Goal: Information Seeking & Learning: Learn about a topic

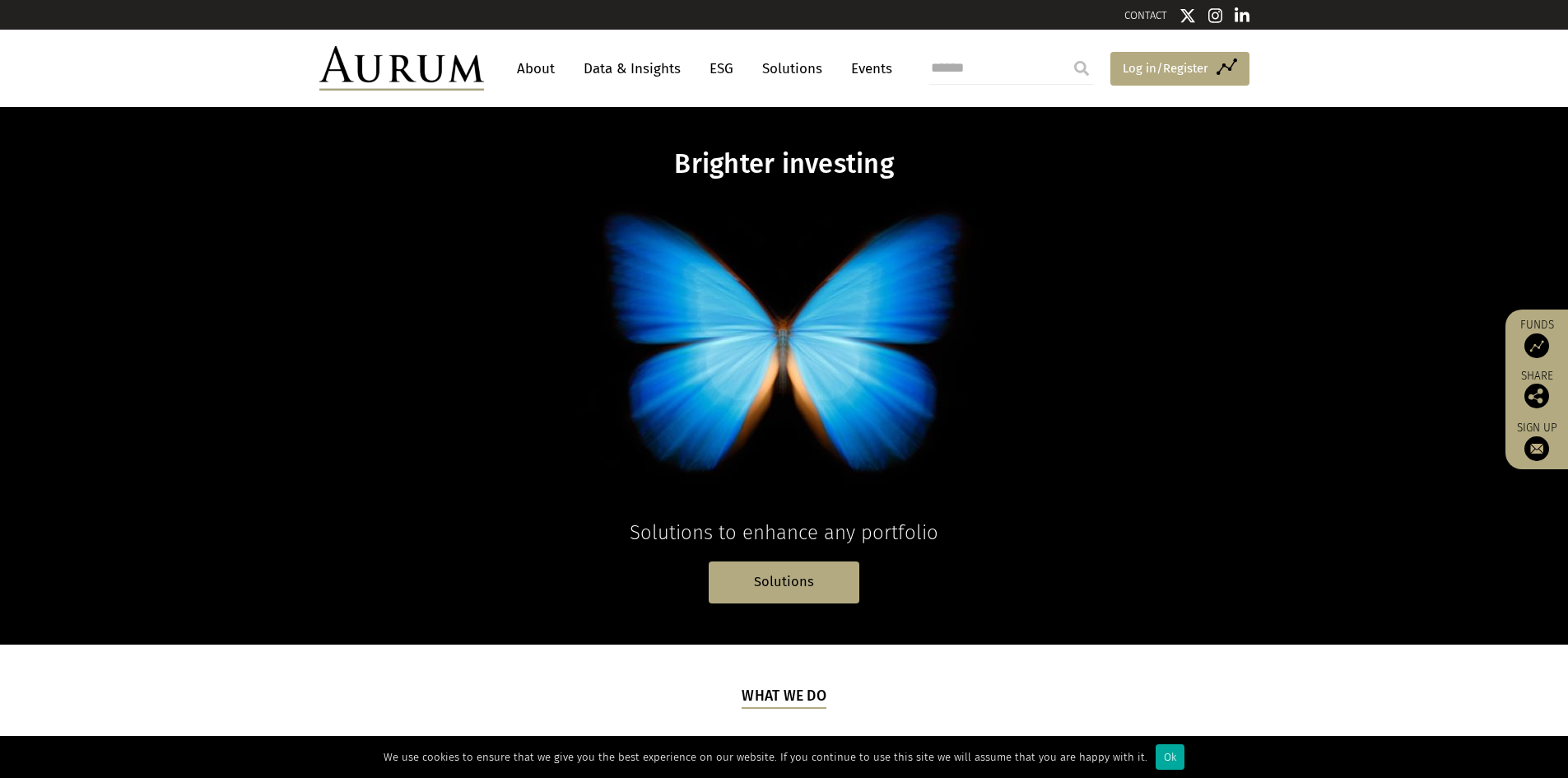
click at [1144, 69] on span "Log in/Register" at bounding box center [1165, 68] width 86 height 20
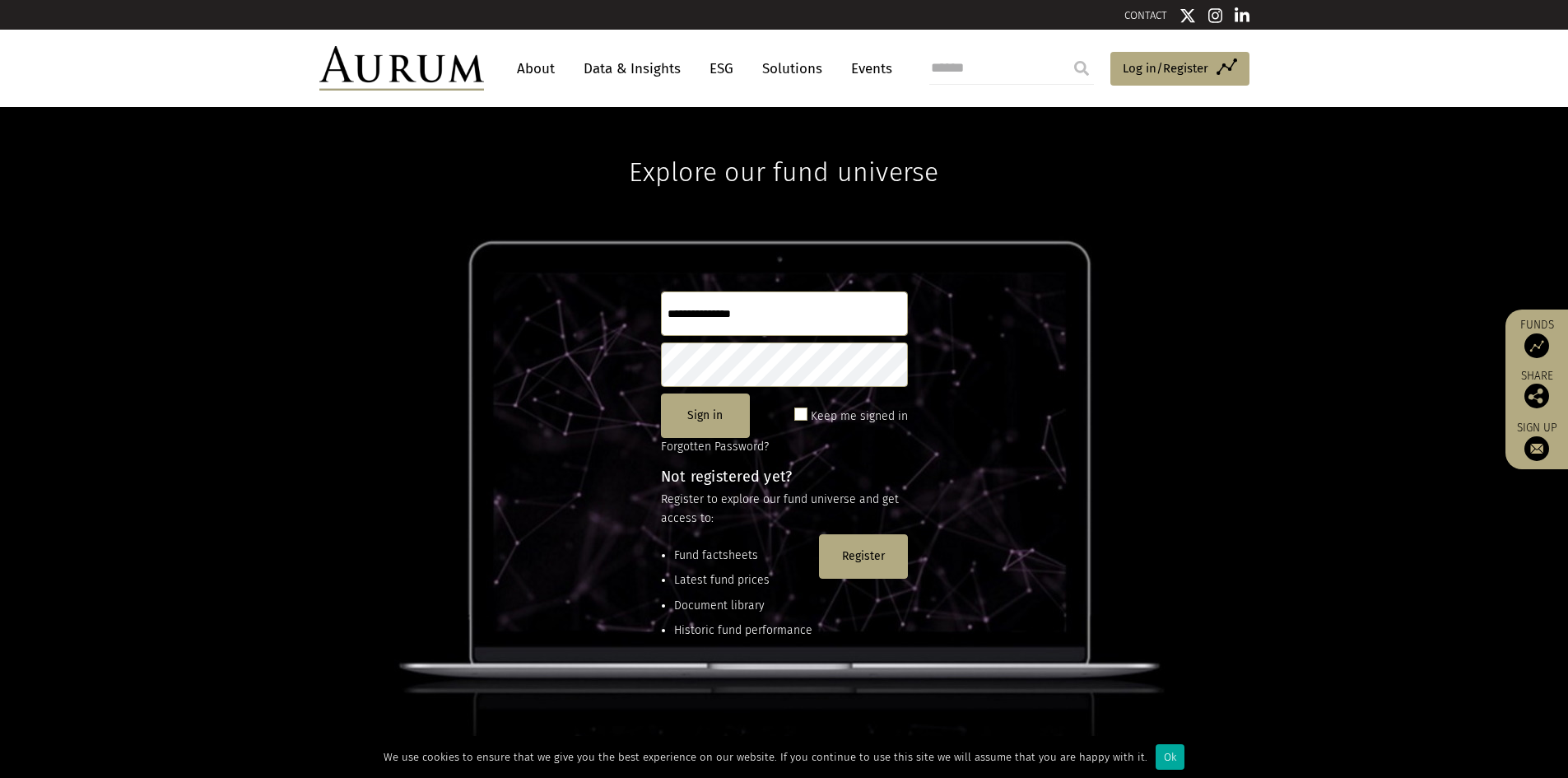
type input "**********"
click at [716, 420] on button "Sign in" at bounding box center [704, 415] width 89 height 44
click at [720, 425] on button "Sign in" at bounding box center [704, 415] width 89 height 44
click at [723, 438] on p "Forgotten Password?" at bounding box center [784, 447] width 247 height 19
click at [716, 416] on button "Sign in" at bounding box center [704, 415] width 89 height 44
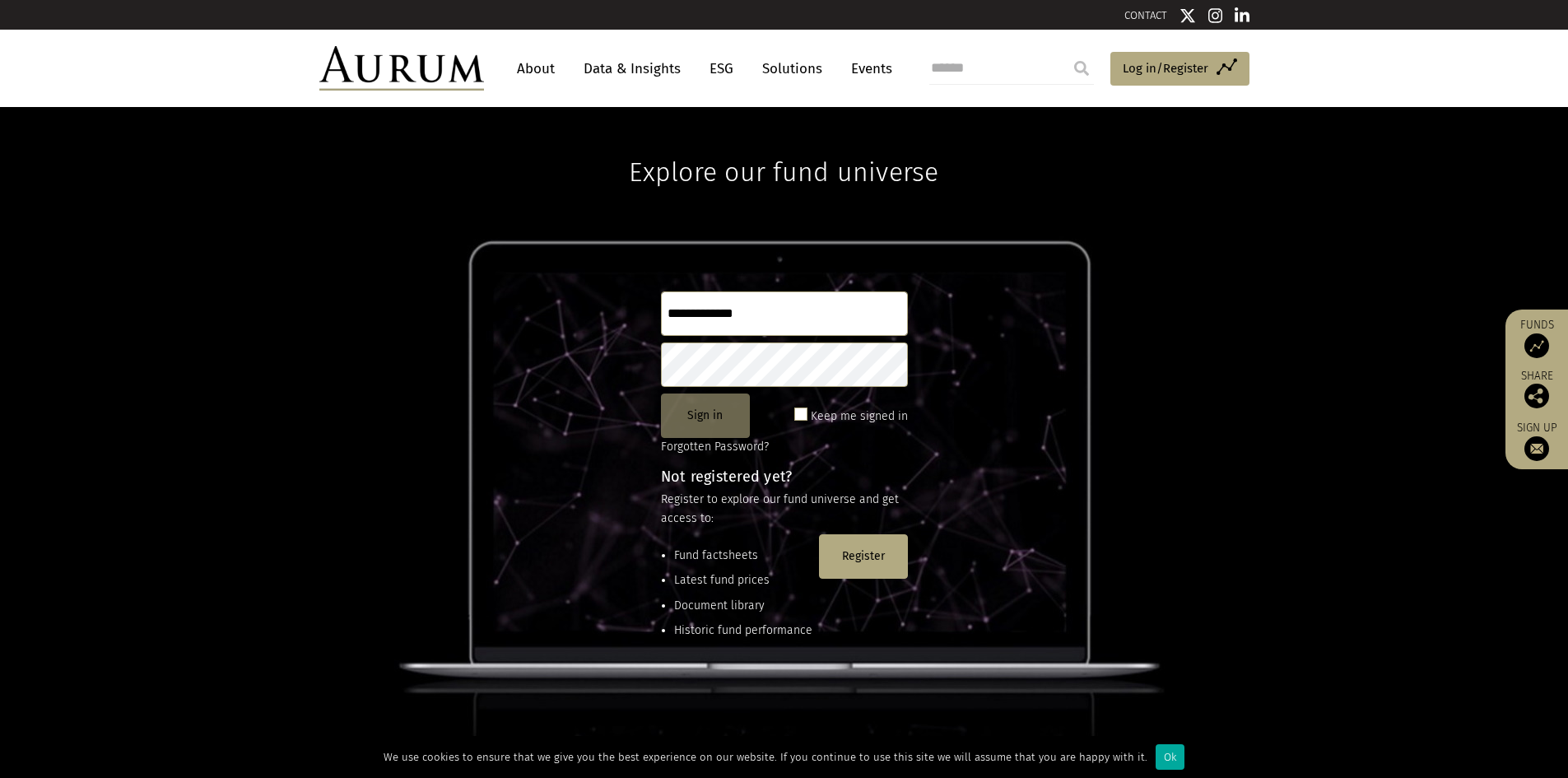
click at [716, 416] on button "Sign in" at bounding box center [704, 415] width 89 height 44
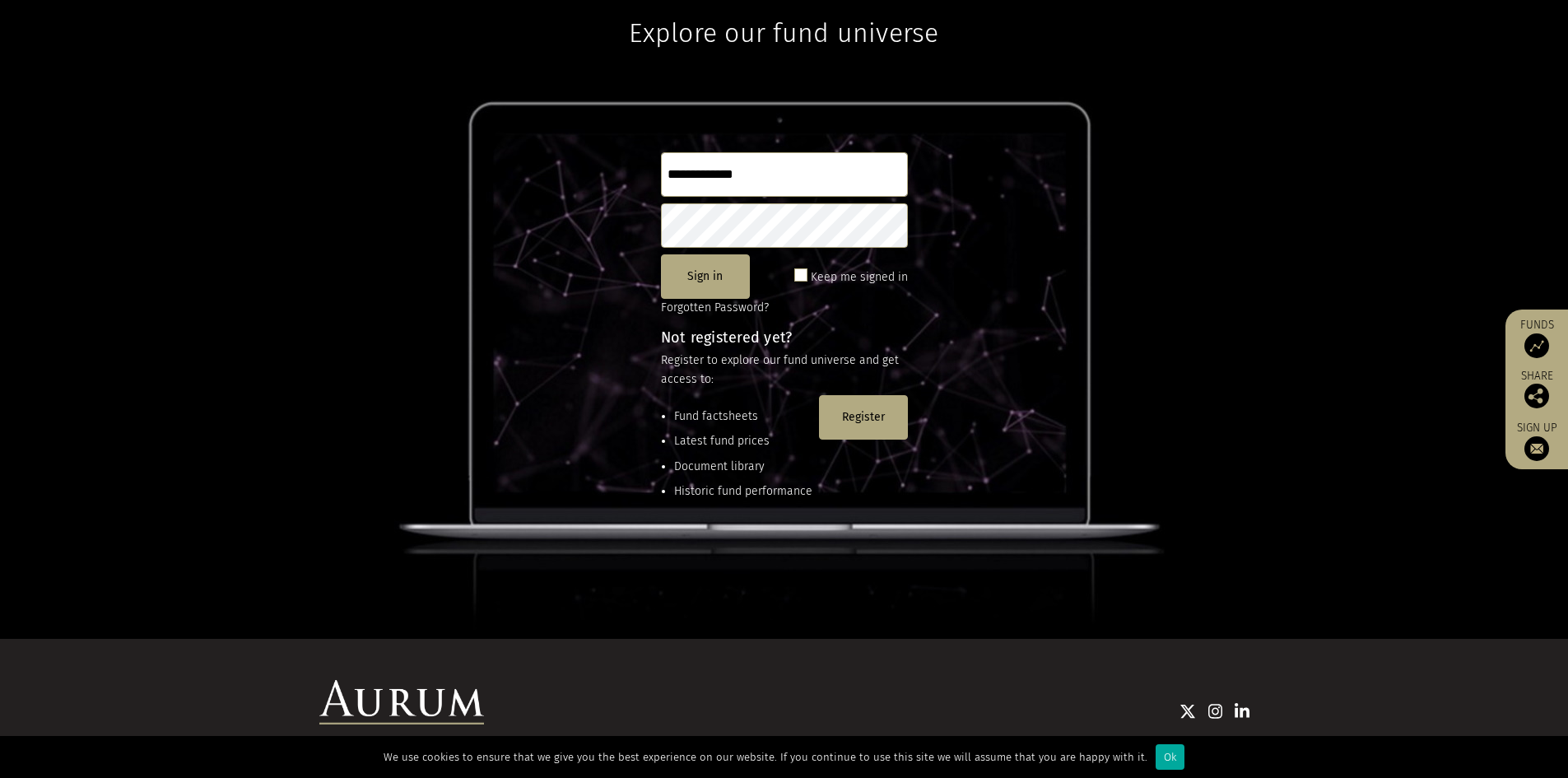
scroll to position [218, 0]
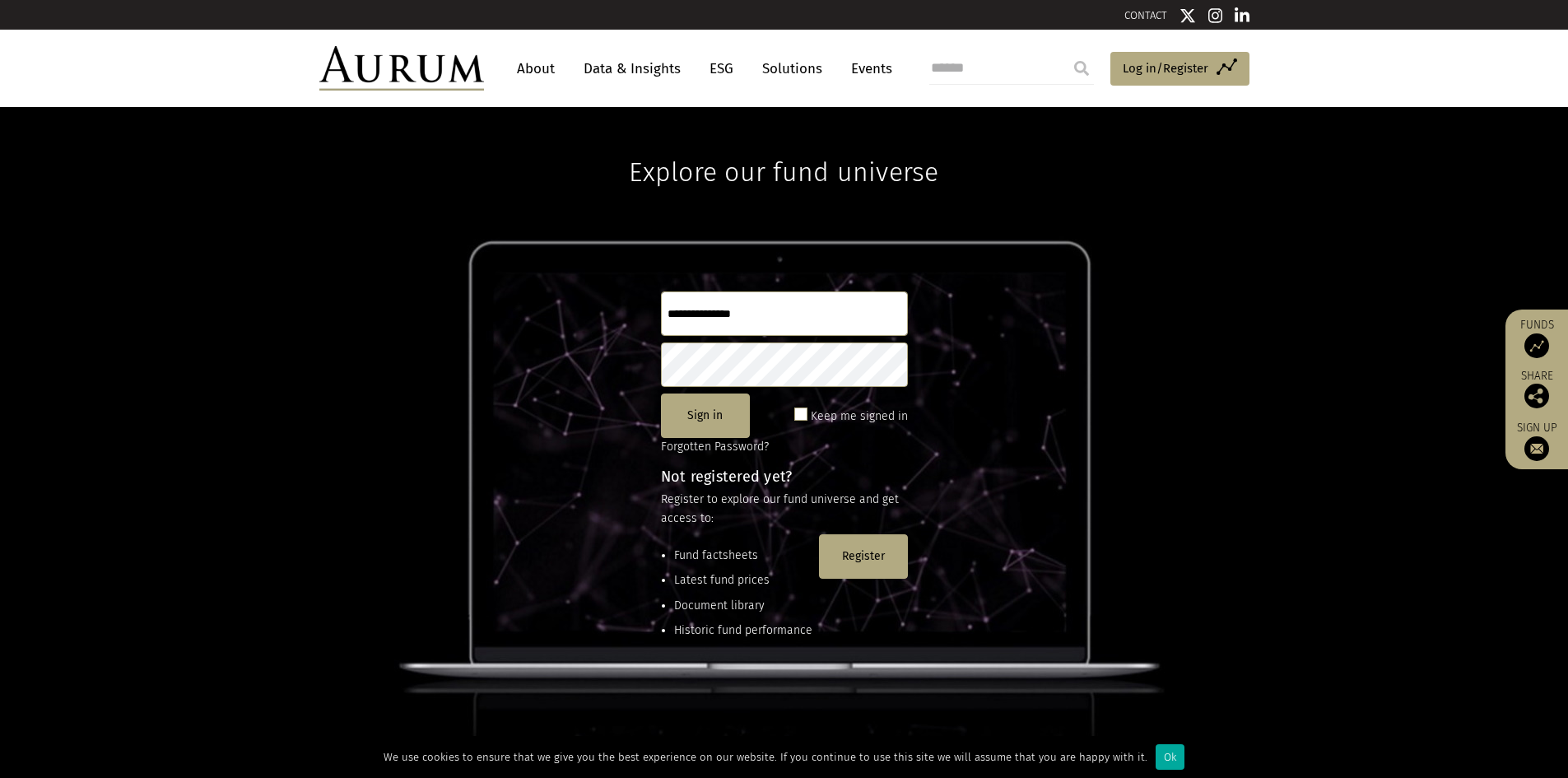
type input "**********"
click at [604, 420] on div "**********" at bounding box center [784, 443] width 1568 height 671
click at [733, 420] on button "Sign in" at bounding box center [704, 415] width 89 height 44
click at [709, 408] on button "Sign in" at bounding box center [704, 415] width 89 height 44
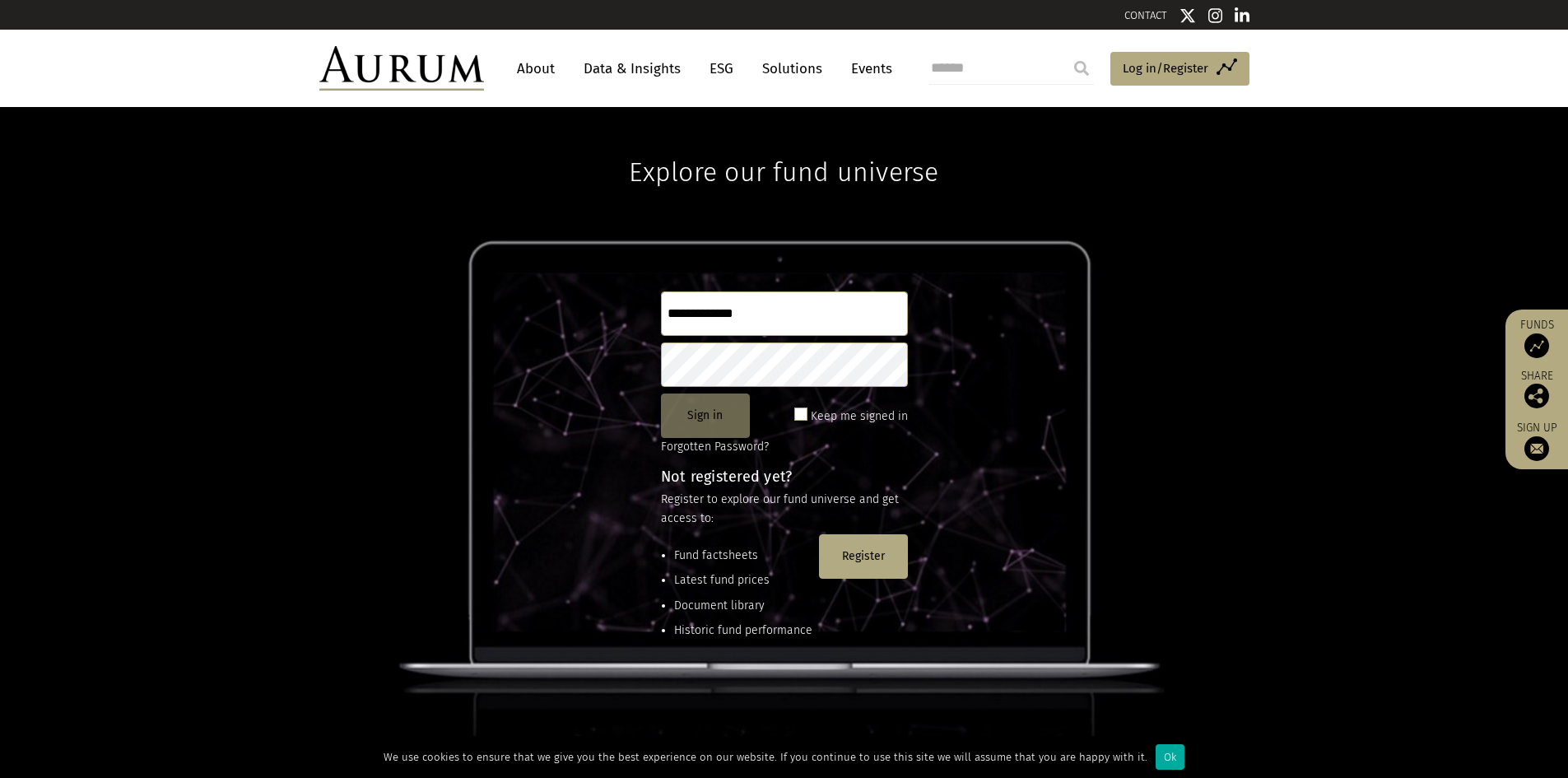
click at [709, 408] on button "Sign in" at bounding box center [704, 415] width 89 height 44
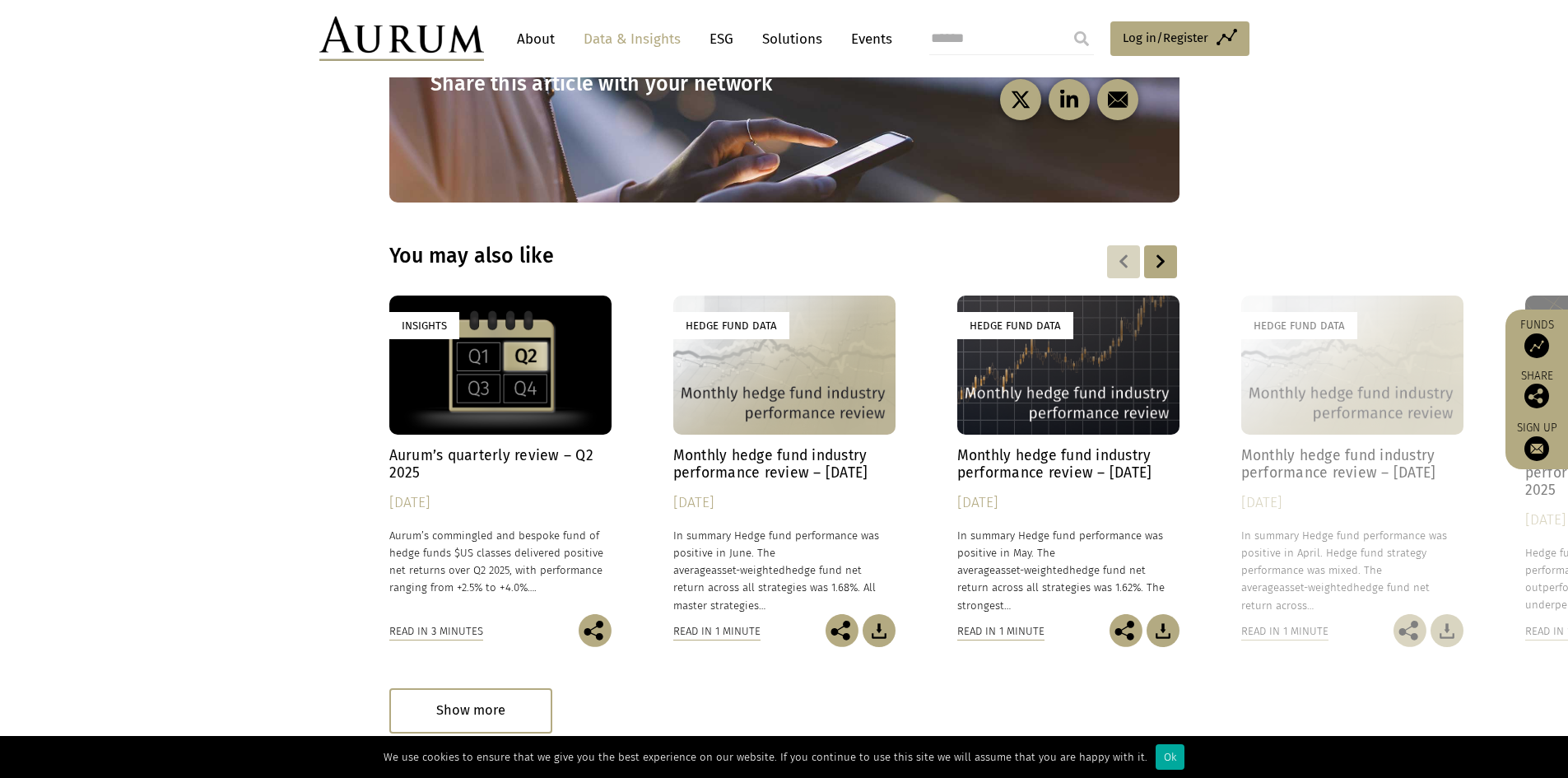
scroll to position [4776, 0]
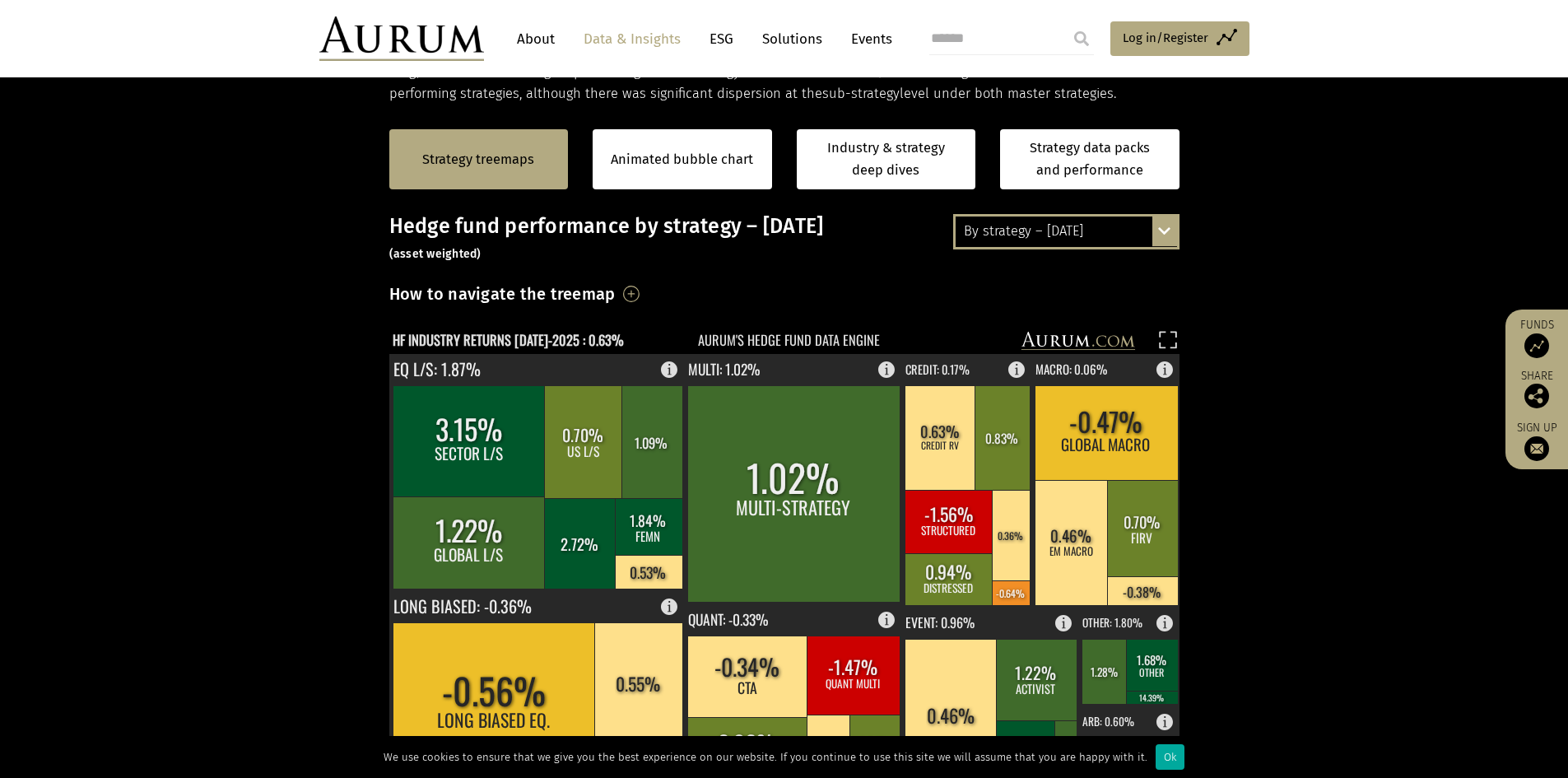
scroll to position [329, 0]
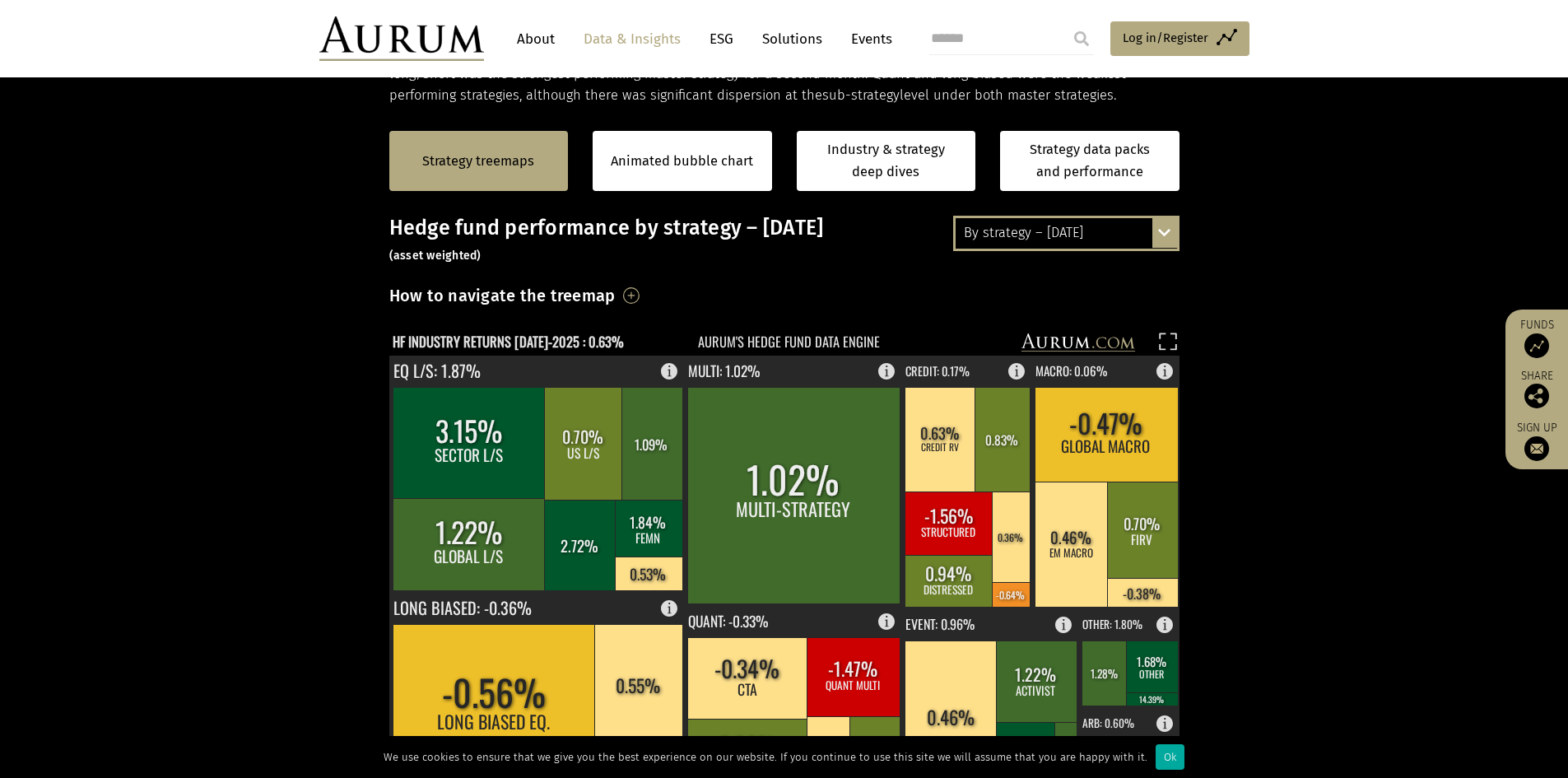
click at [1169, 223] on div "By strategy – July 2025 By strategy – July 2025 By strategy – year to date 2016…" at bounding box center [1067, 233] width 227 height 34
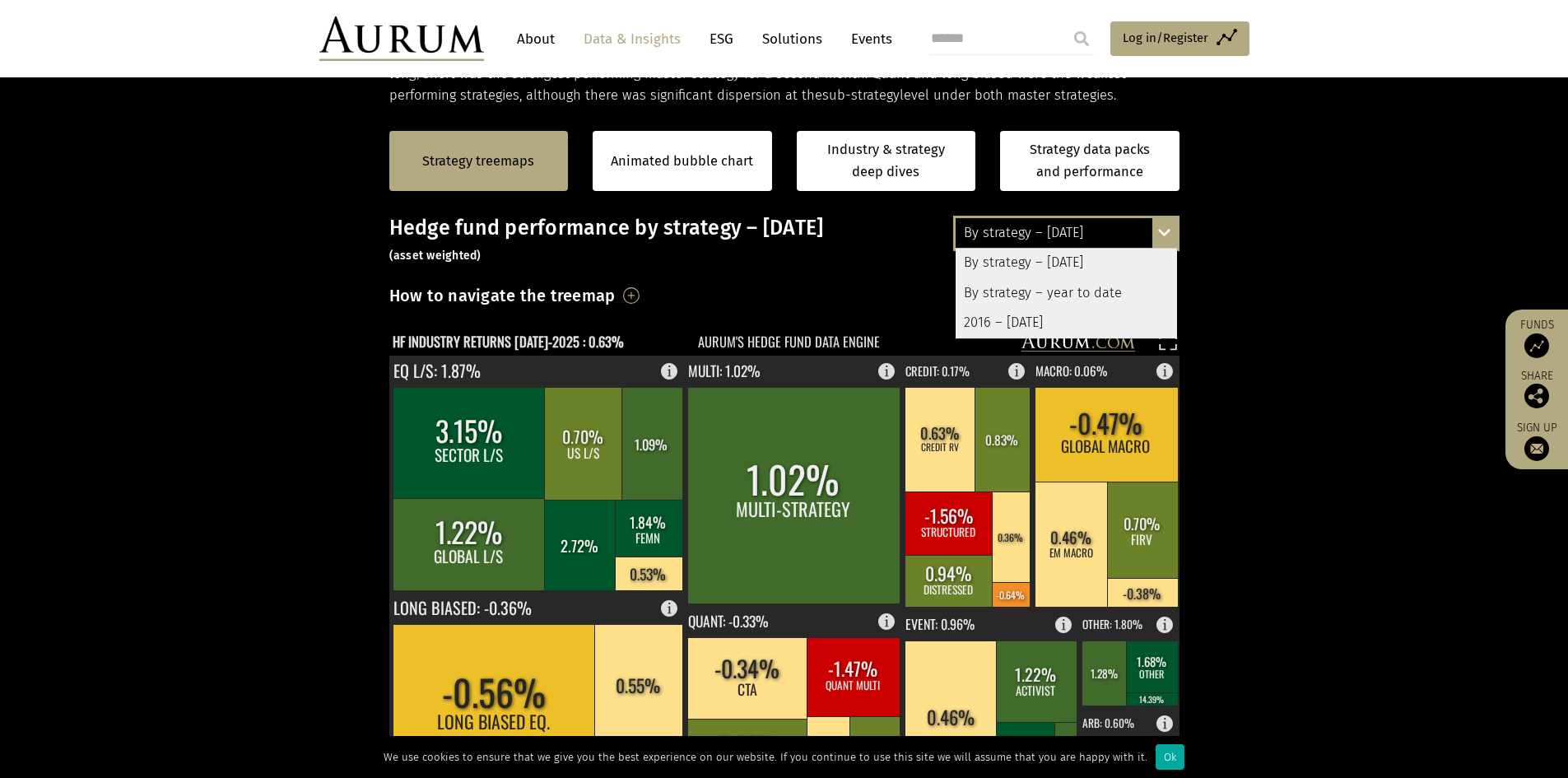
click at [1167, 225] on div "By strategy – July 2025 By strategy – July 2025 By strategy – year to date 2016…" at bounding box center [1067, 233] width 227 height 34
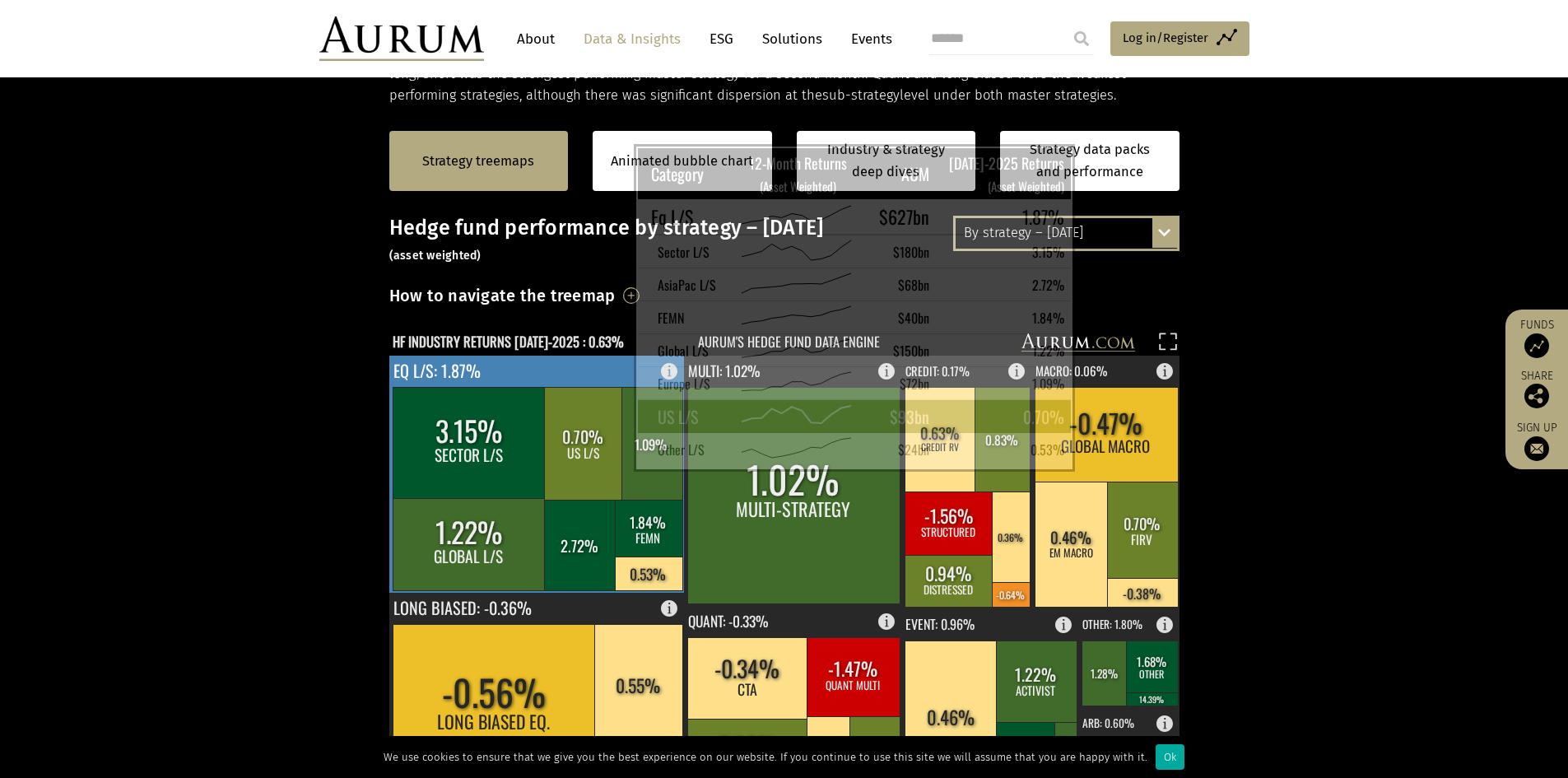
click at [593, 457] on rect at bounding box center [583, 443] width 79 height 112
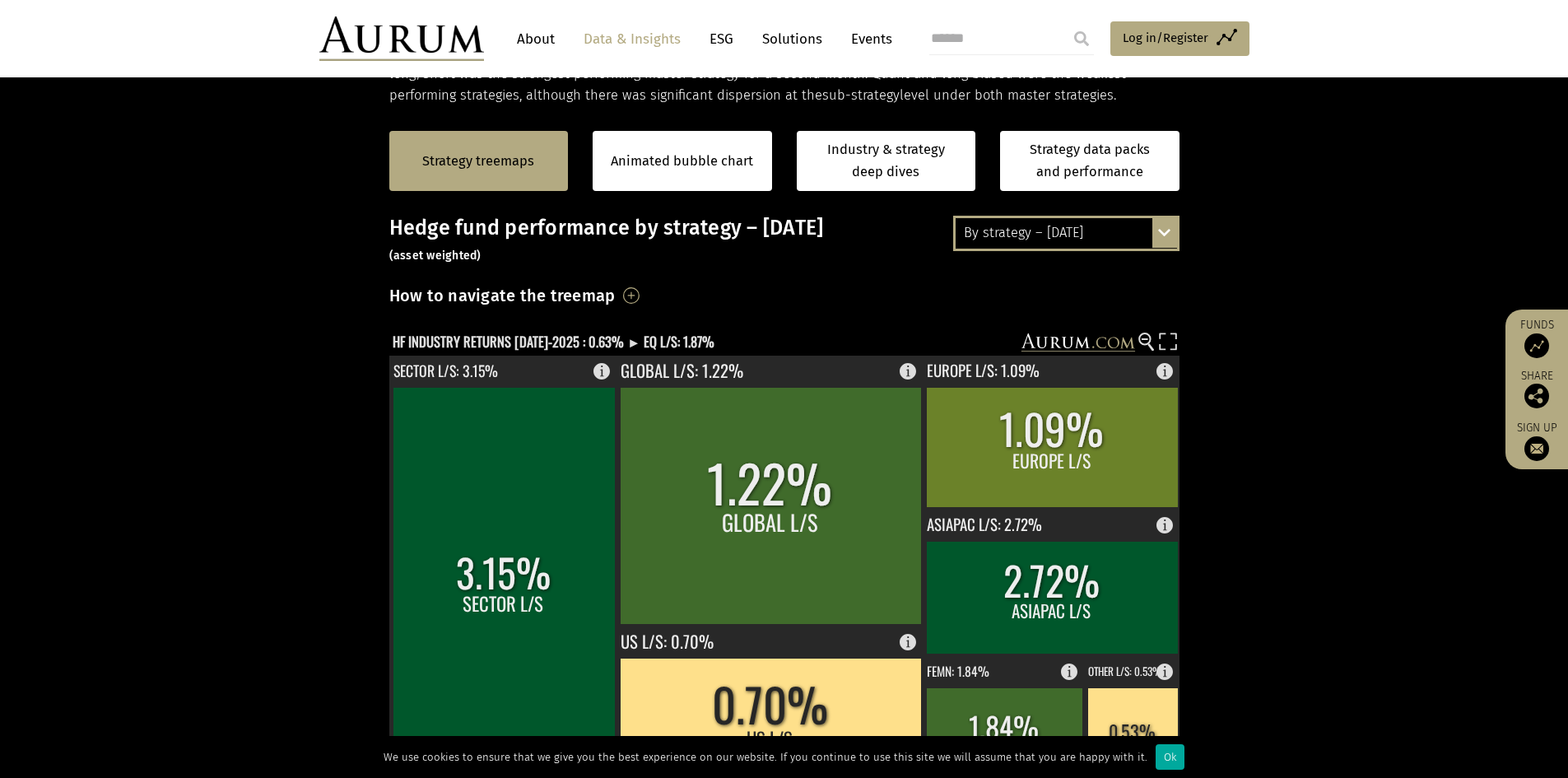
scroll to position [411, 0]
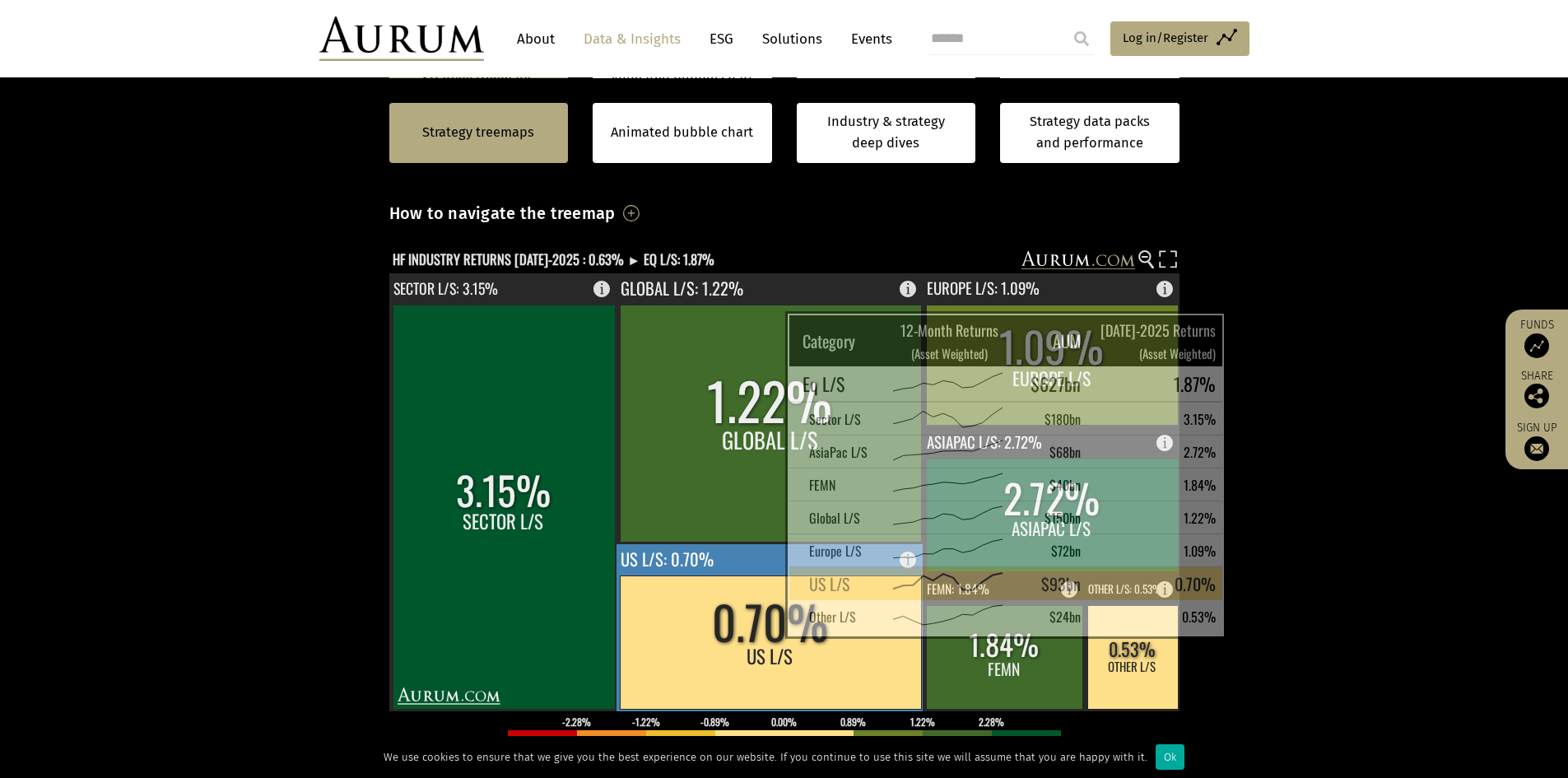
click at [744, 625] on rect at bounding box center [770, 642] width 301 height 133
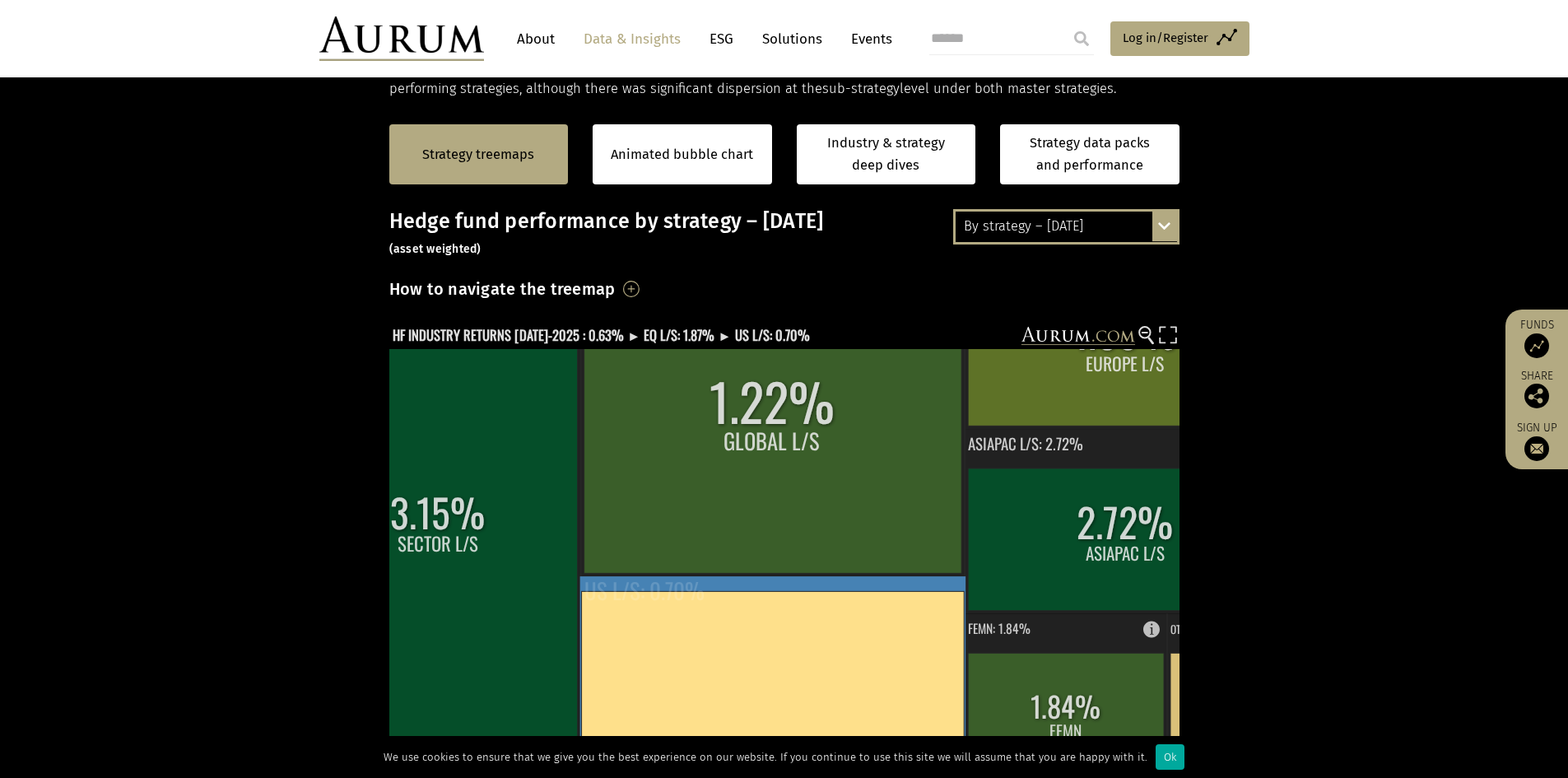
scroll to position [329, 0]
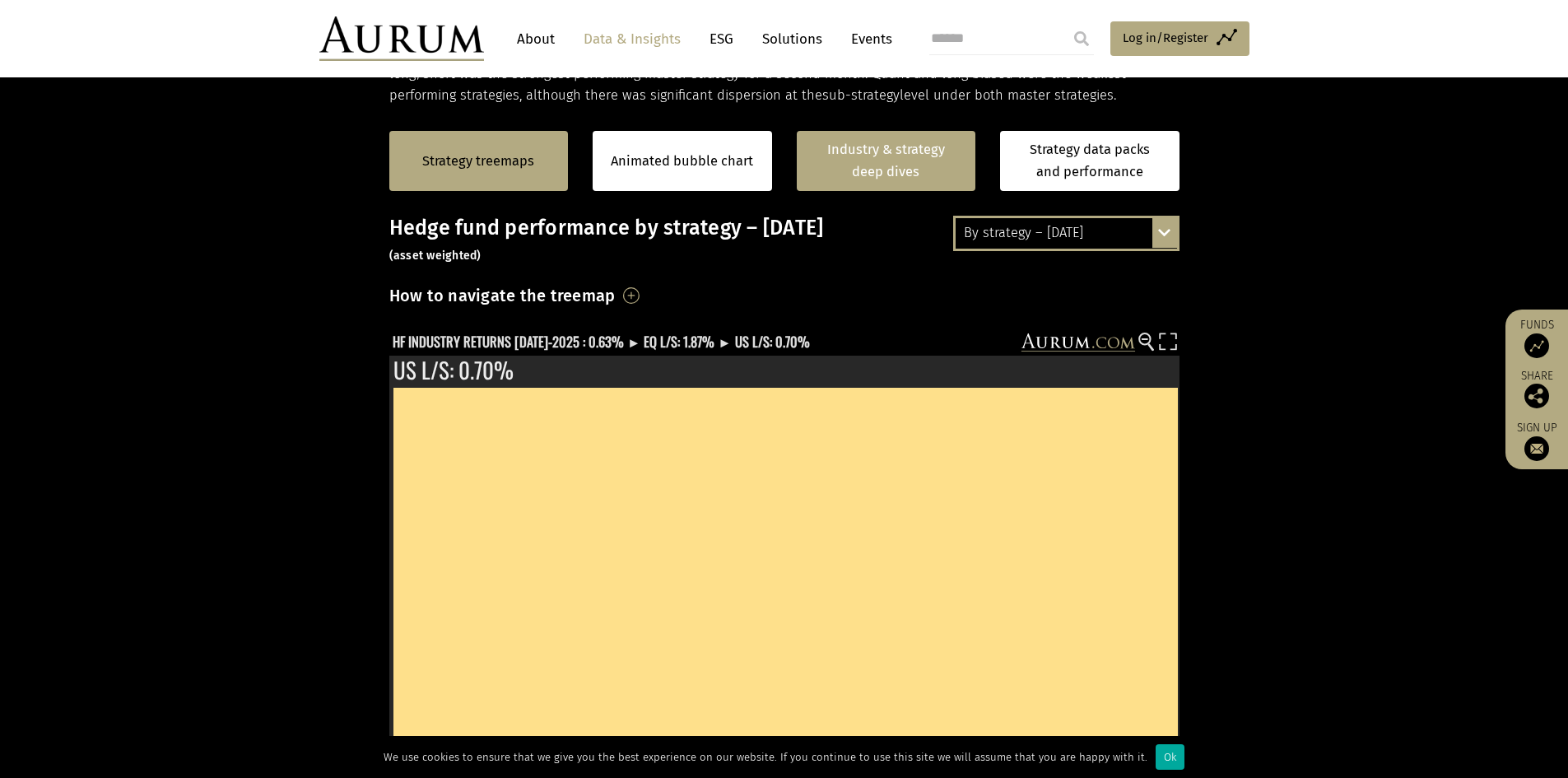
click at [896, 191] on link "Industry & strategy deep dives" at bounding box center [887, 160] width 180 height 60
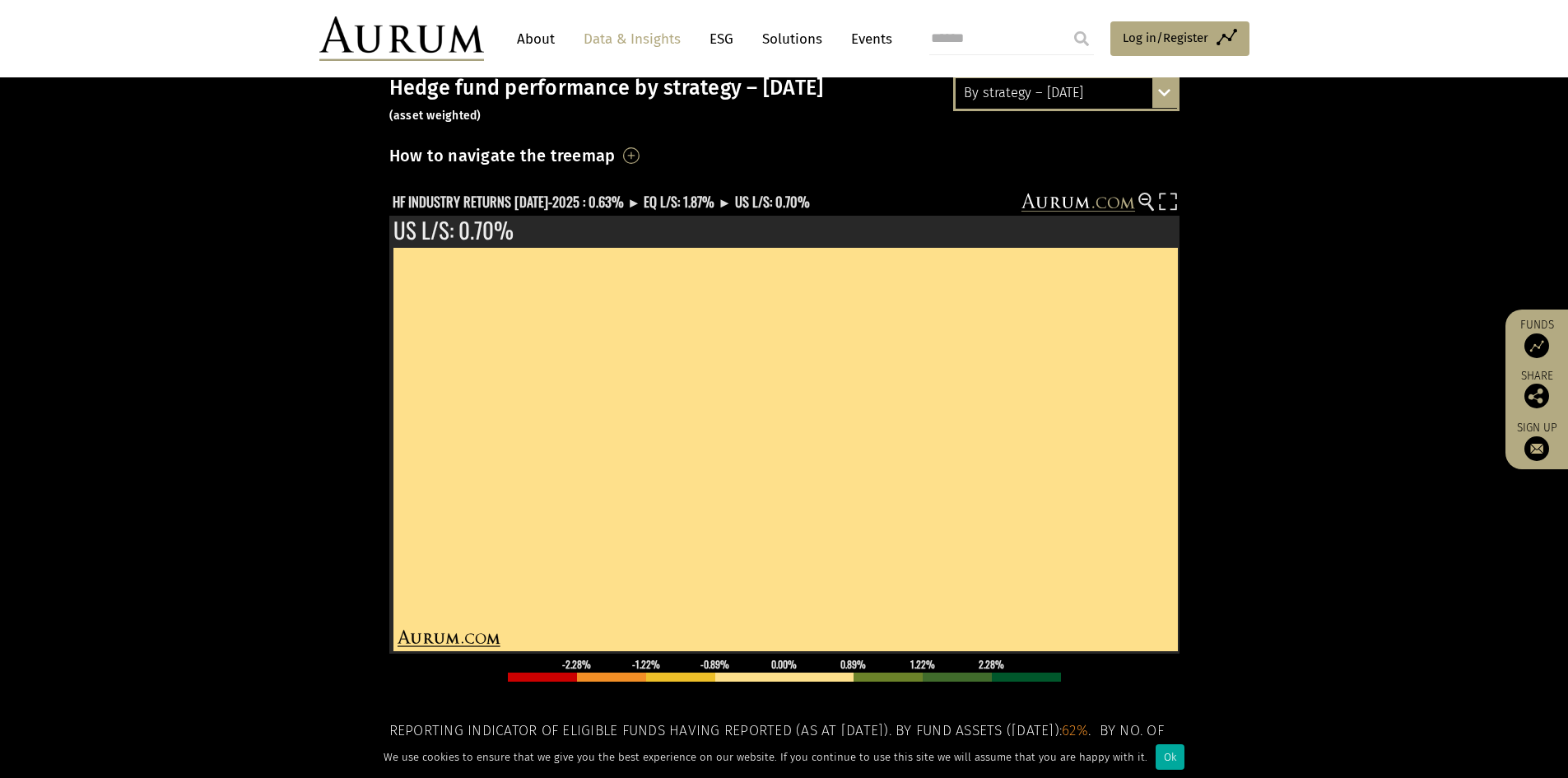
click at [896, 179] on div "Strategy treemaps Animated bubble chart Industry & strategy deep dives Strategy…" at bounding box center [784, 133] width 790 height 109
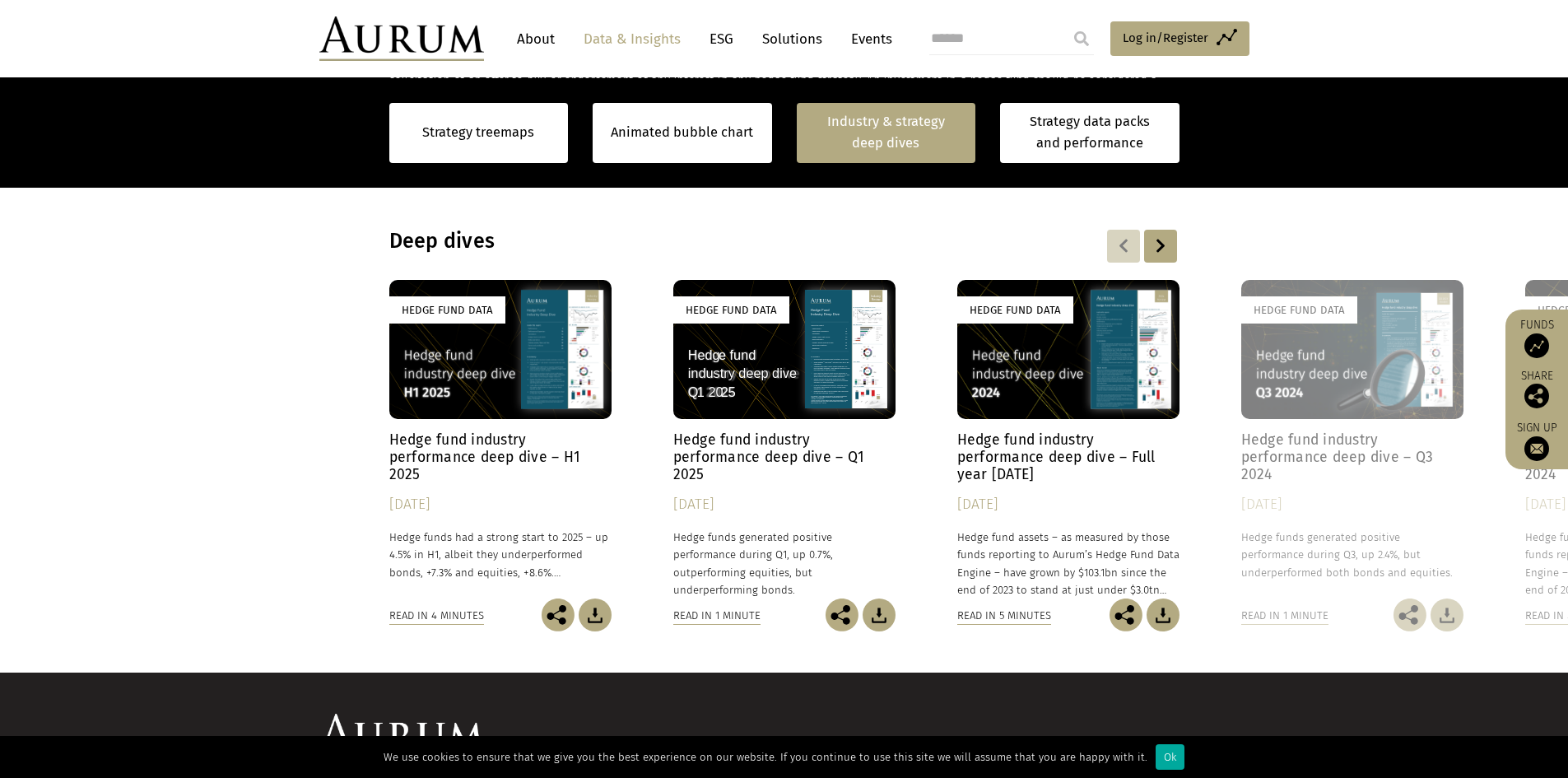
scroll to position [1278, 0]
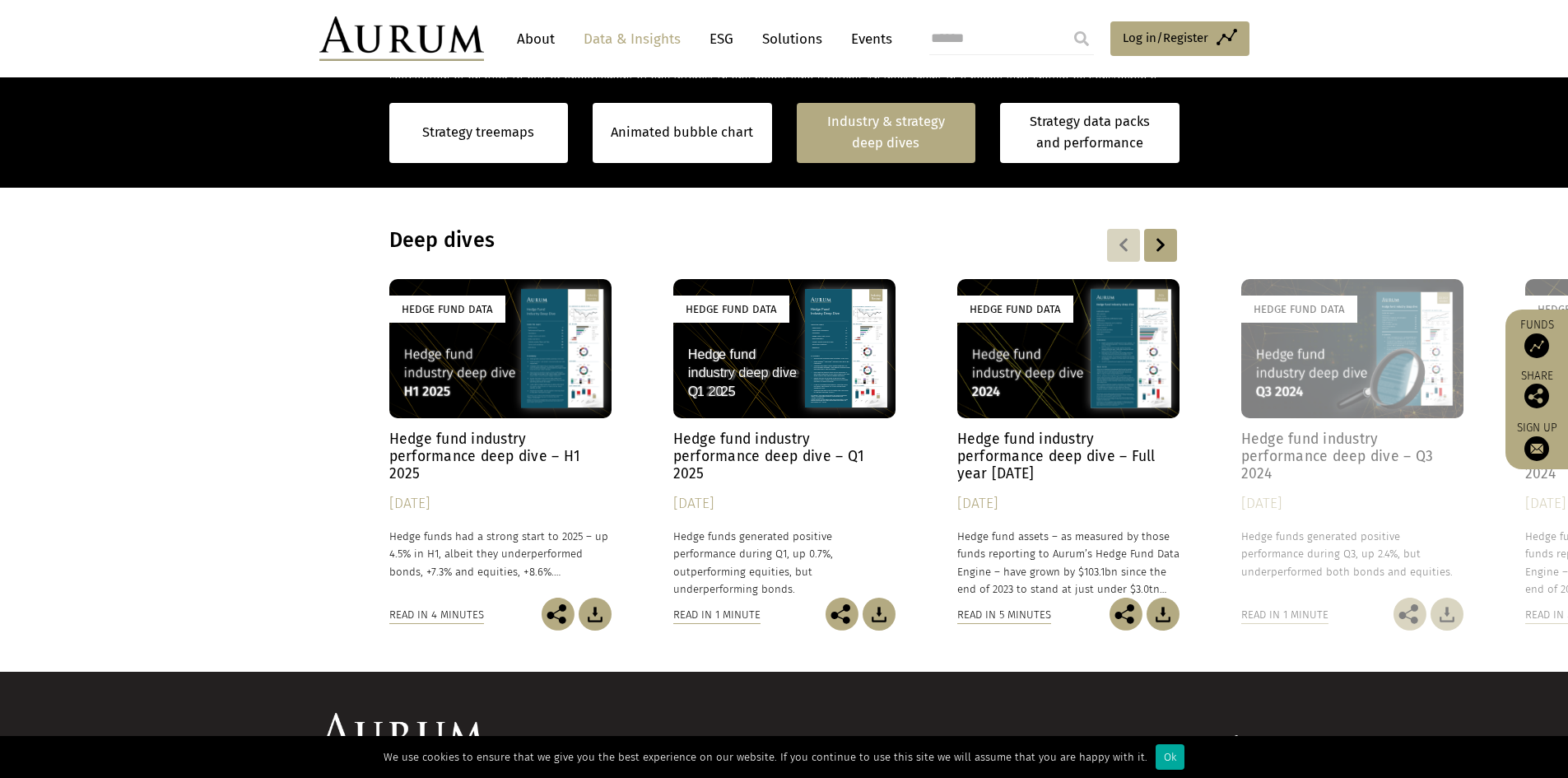
click at [445, 494] on div "[DATE]" at bounding box center [499, 504] width 222 height 23
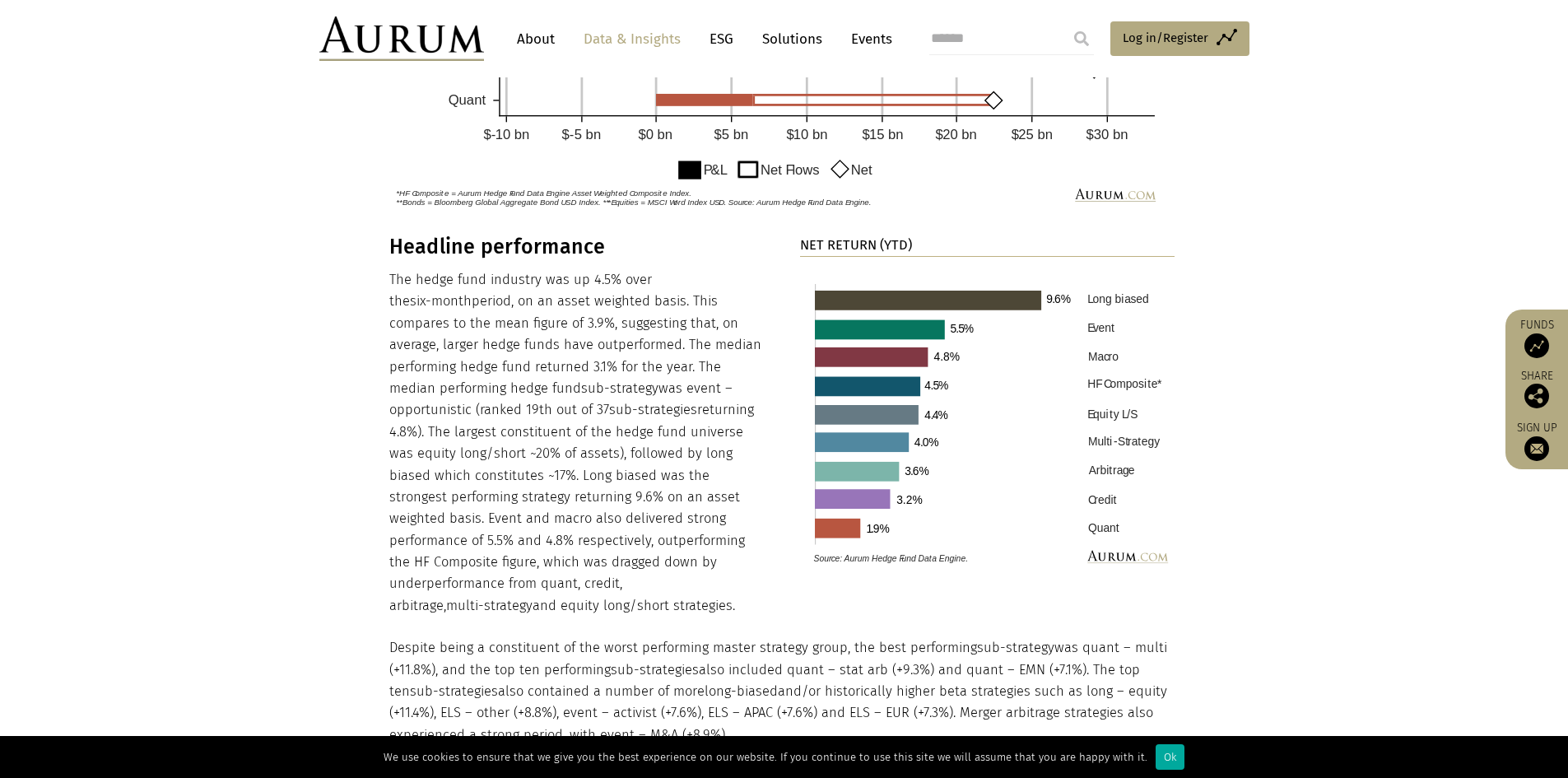
scroll to position [1647, 0]
